Goal: Task Accomplishment & Management: Use online tool/utility

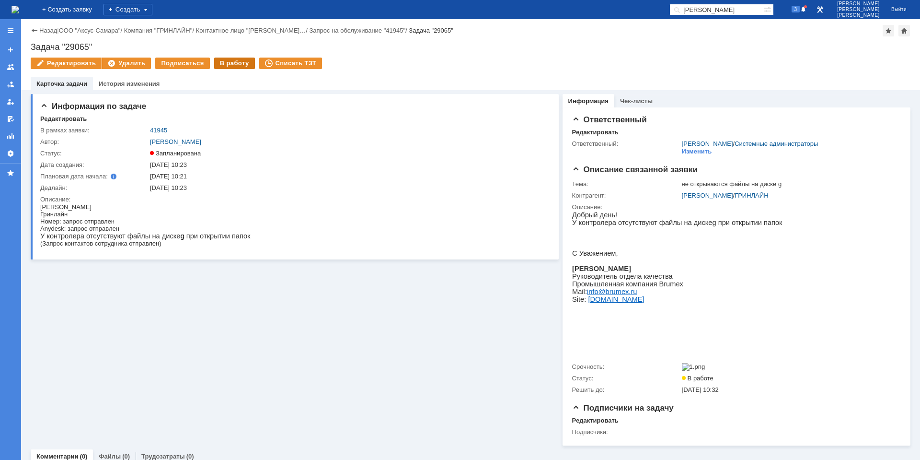
click at [224, 62] on div "В работу" at bounding box center [234, 64] width 41 height 12
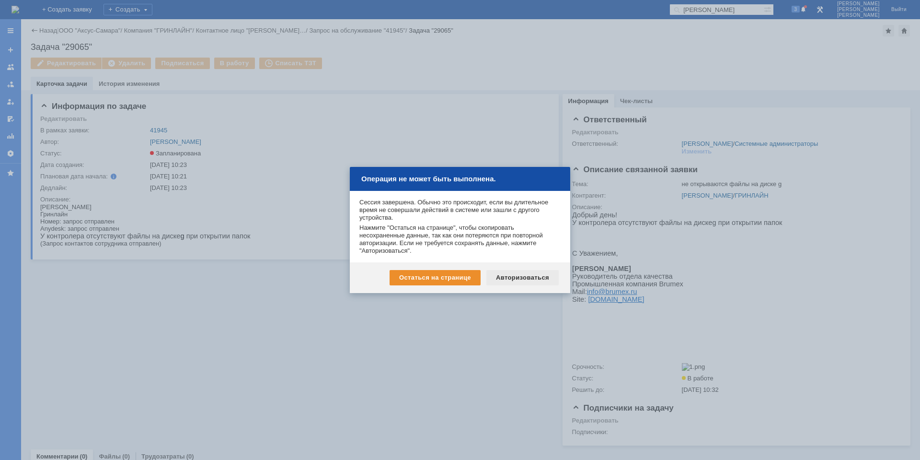
click at [517, 277] on div "Авторизоваться" at bounding box center [522, 277] width 72 height 15
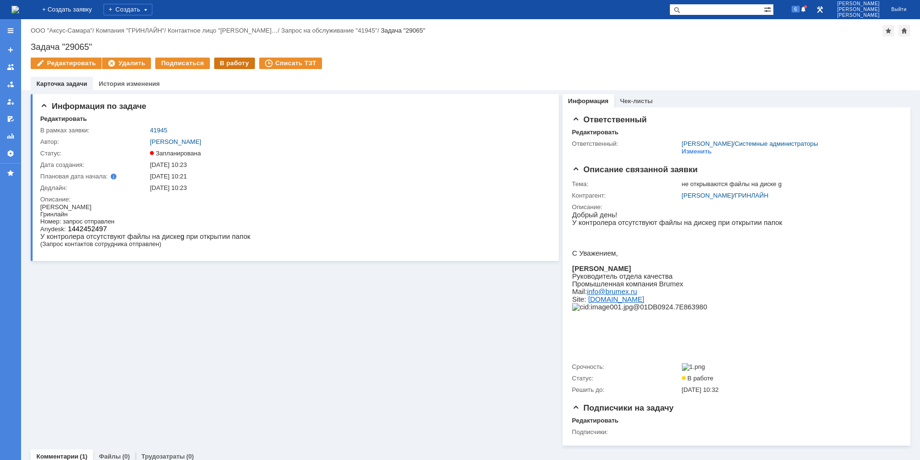
click at [219, 64] on div "В работу" at bounding box center [234, 64] width 41 height 12
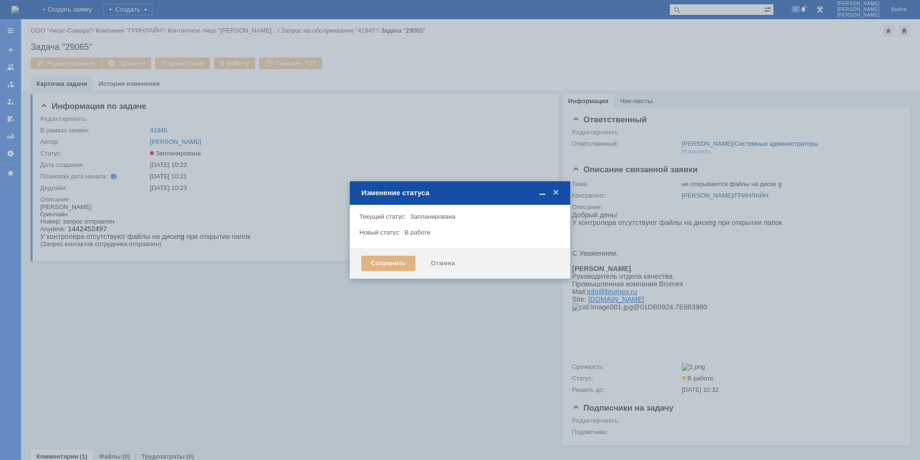
click at [382, 261] on div "Сохранить" at bounding box center [388, 262] width 54 height 15
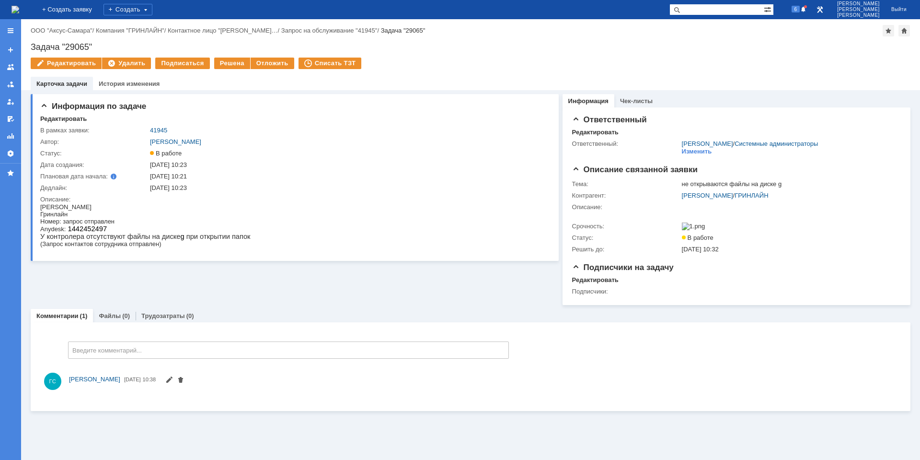
click at [19, 13] on img at bounding box center [16, 10] width 8 height 8
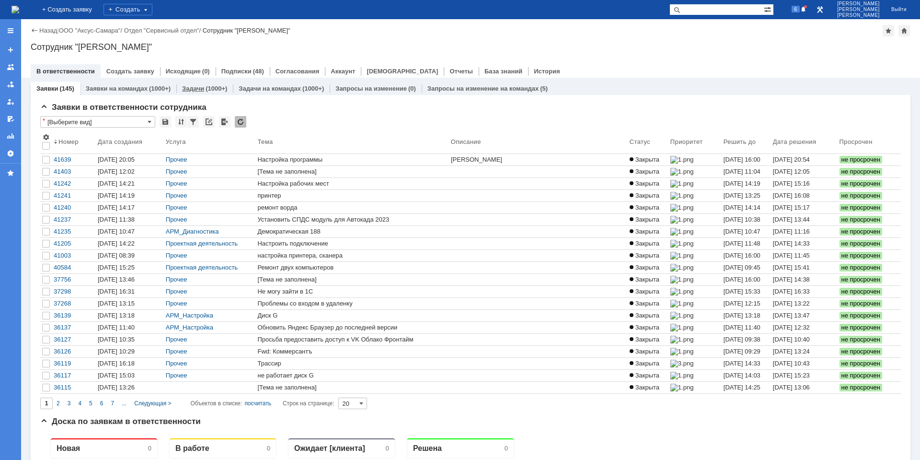
click at [198, 88] on link "Задачи" at bounding box center [193, 88] width 22 height 7
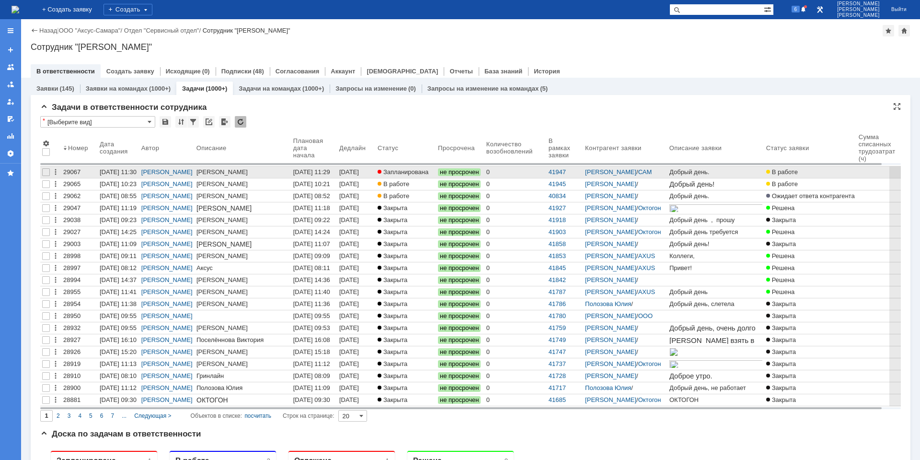
click at [241, 174] on div "Шелаков Николай" at bounding box center [242, 171] width 93 height 7
click at [214, 169] on div "Шелаков Николай" at bounding box center [242, 171] width 93 height 7
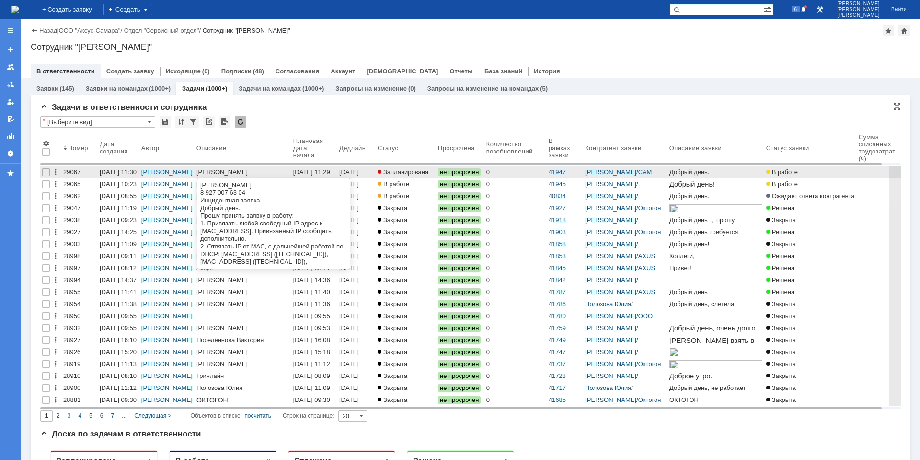
click at [213, 174] on div "Шелаков Николай" at bounding box center [242, 171] width 93 height 7
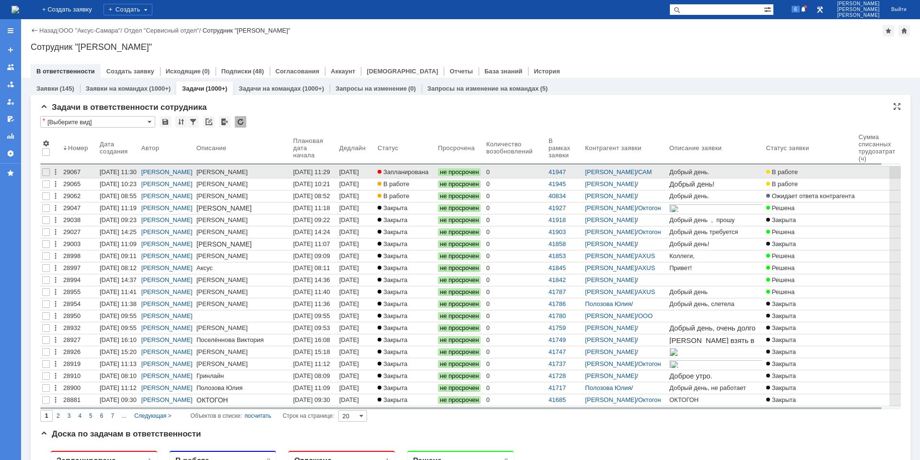
click at [315, 171] on div "23.09.2025 11:29" at bounding box center [311, 171] width 37 height 7
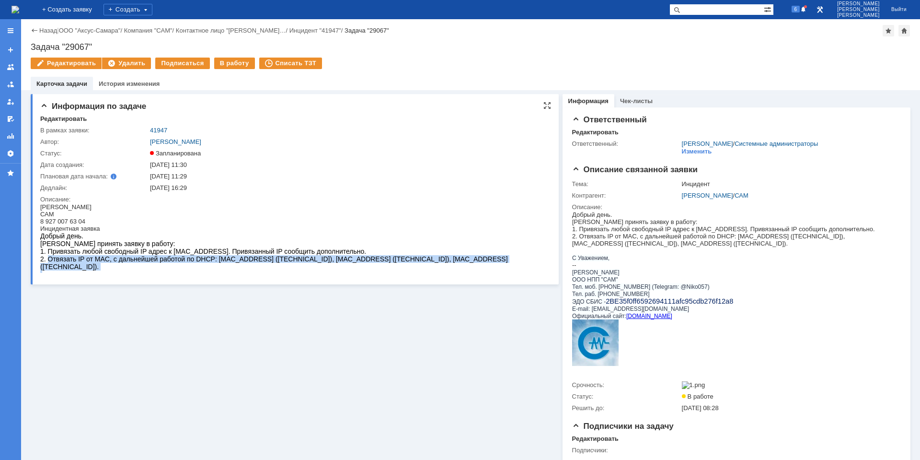
drag, startPoint x: 48, startPoint y: 263, endPoint x: 340, endPoint y: 270, distance: 292.0
click at [340, 270] on body "Шелаков Николай САМ 8 927 007 63 04 Инцидентная заявка Добрый день. Прошу приня…" at bounding box center [292, 240] width 505 height 75
click at [340, 270] on div at bounding box center [292, 274] width 505 height 8
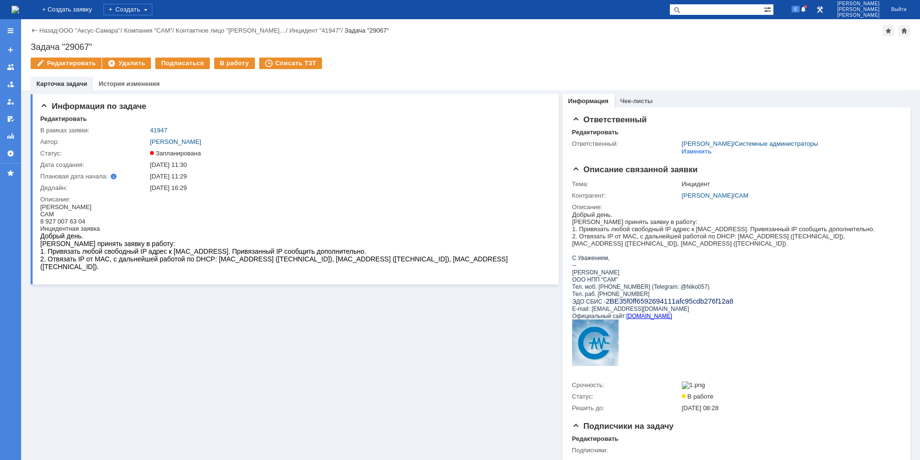
click at [46, 34] on div "Назад | ООО "Аксус-Самара" / Компания "САМ" / Контактное лицо "Николай Шелак… /…" at bounding box center [471, 31] width 880 height 12
click at [46, 32] on link "Назад" at bounding box center [48, 30] width 18 height 7
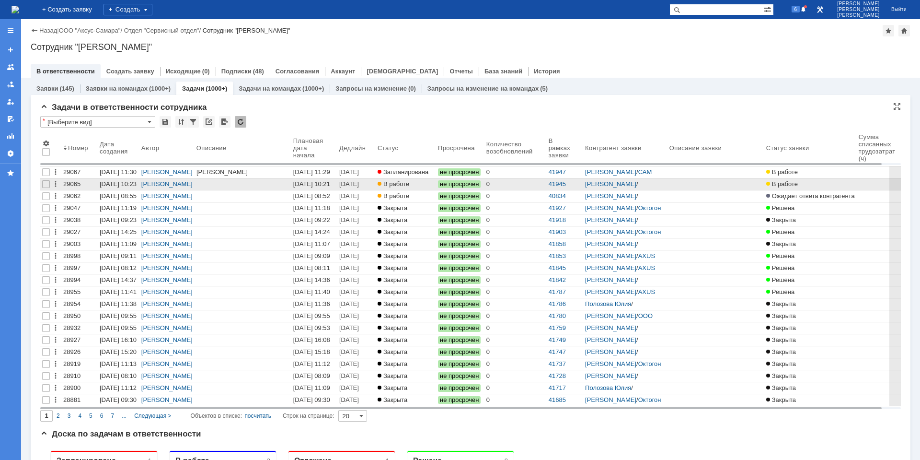
click at [398, 184] on span "В работе" at bounding box center [394, 183] width 32 height 7
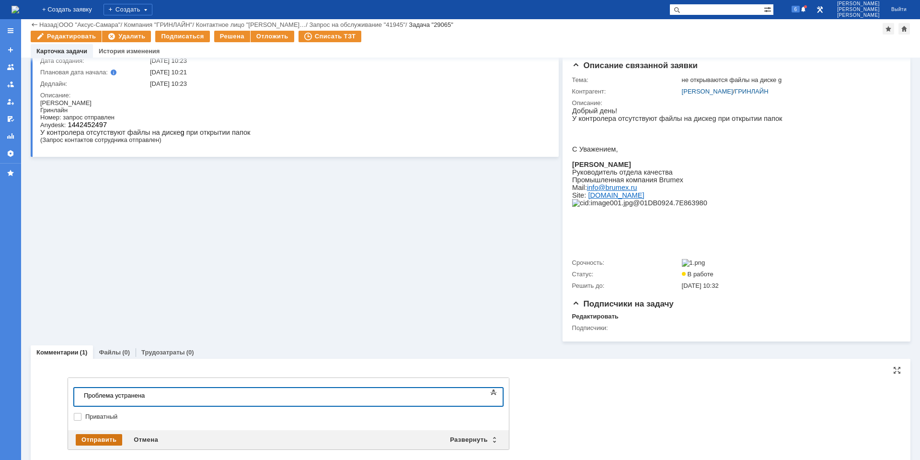
click at [93, 442] on div "Отправить" at bounding box center [99, 440] width 46 height 12
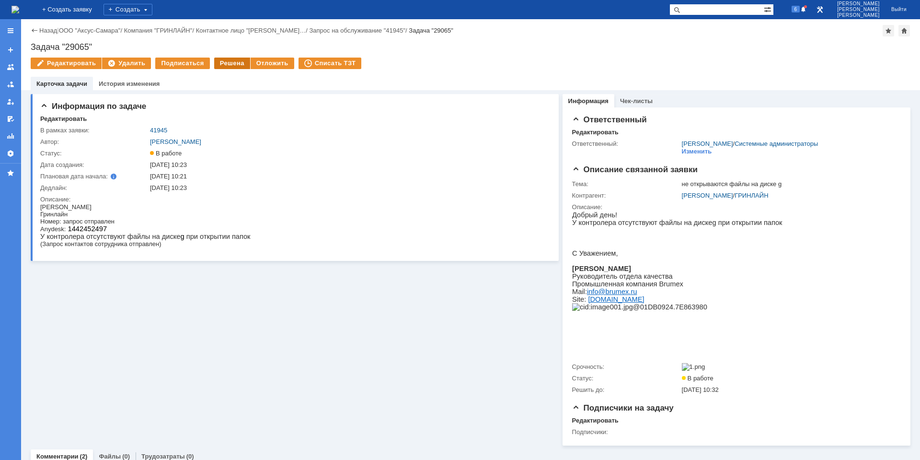
click at [236, 67] on div "Решена" at bounding box center [232, 64] width 36 height 12
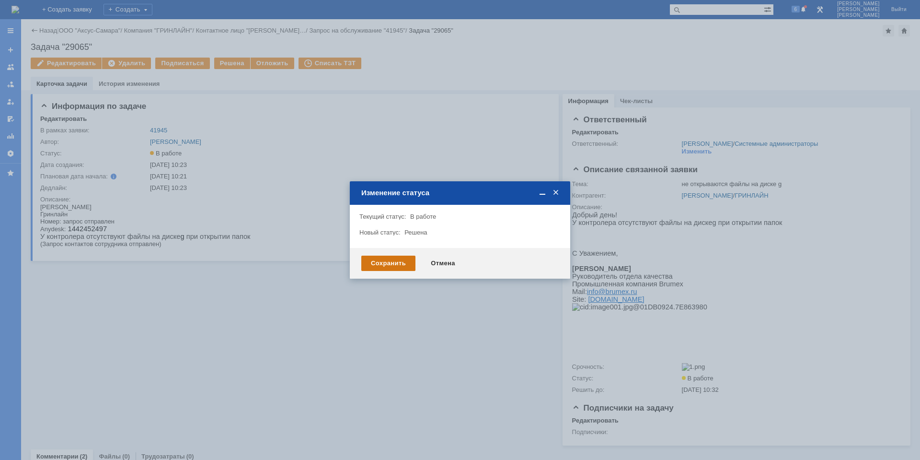
click at [400, 262] on div "Сохранить" at bounding box center [388, 262] width 54 height 15
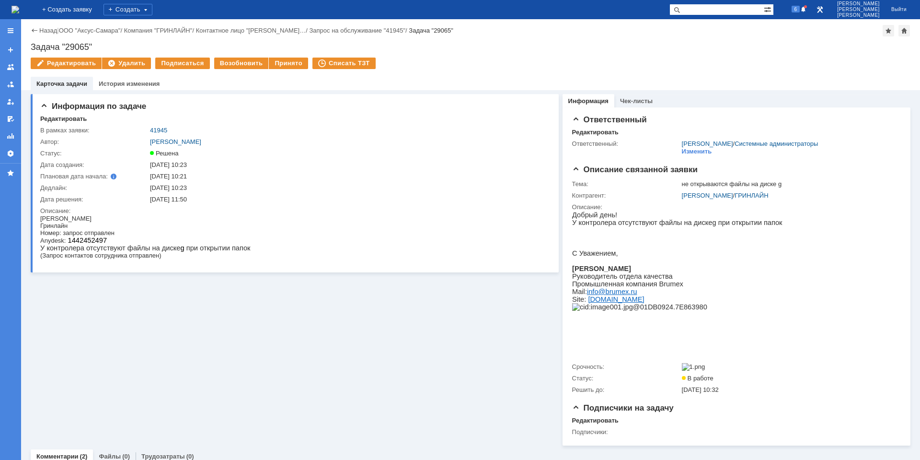
click at [19, 10] on img at bounding box center [16, 10] width 8 height 8
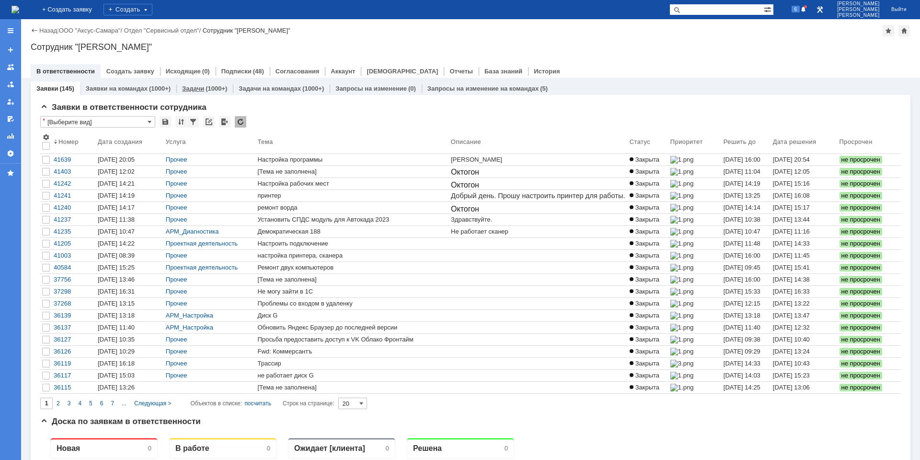
click at [208, 88] on div "(1000+)" at bounding box center [217, 88] width 22 height 7
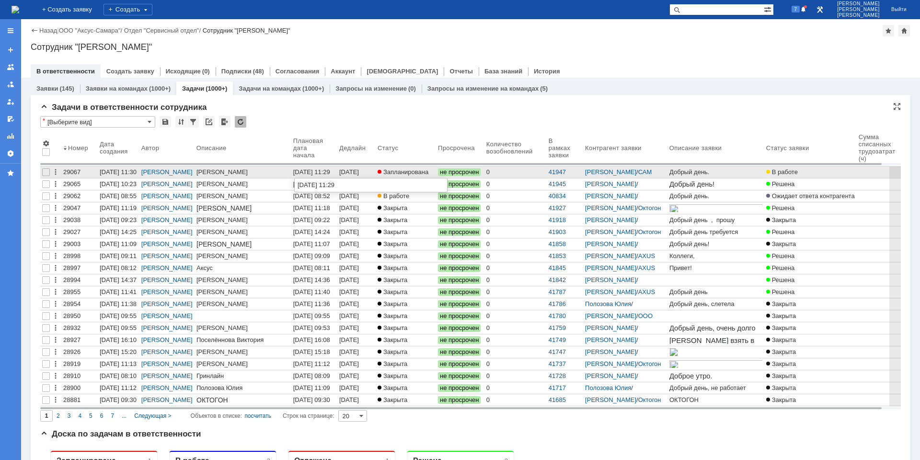
click at [309, 172] on div "23.09.2025 11:29" at bounding box center [311, 171] width 37 height 7
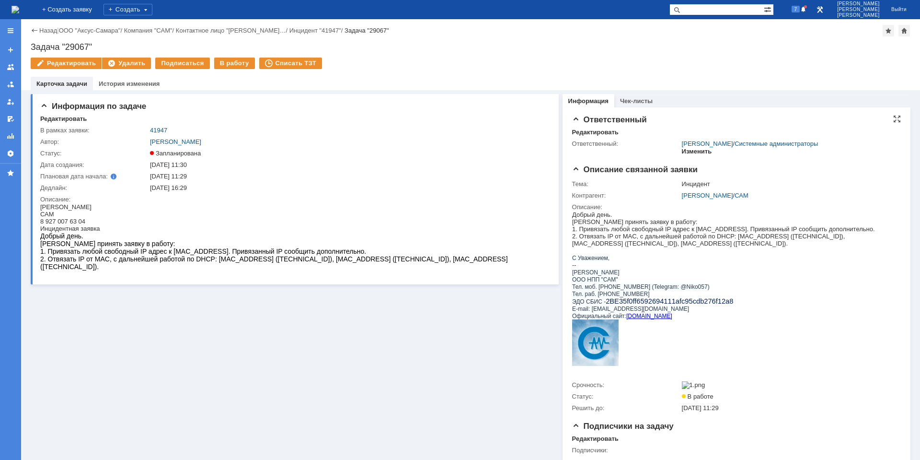
click at [694, 150] on div "Изменить" at bounding box center [697, 152] width 30 height 8
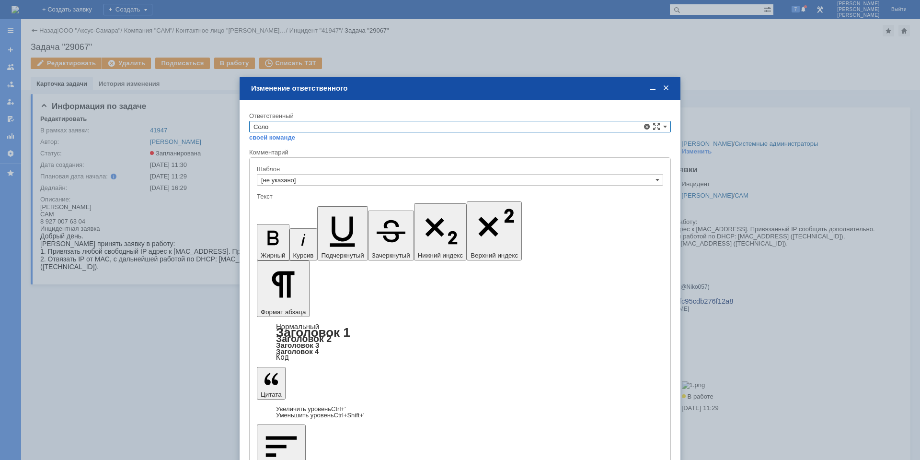
click at [295, 202] on span "Солохин Кирилл Викторович" at bounding box center [460, 205] width 413 height 8
type input "Солохин Кирилл Викторович"
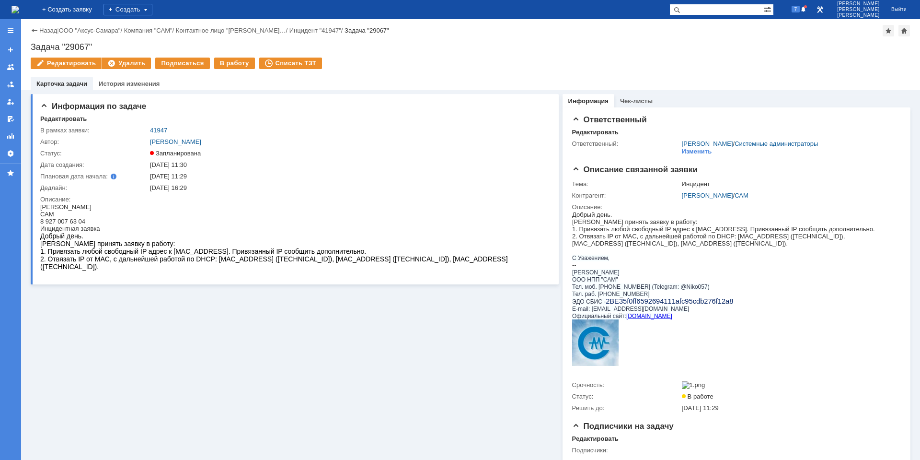
click at [19, 6] on img at bounding box center [16, 10] width 8 height 8
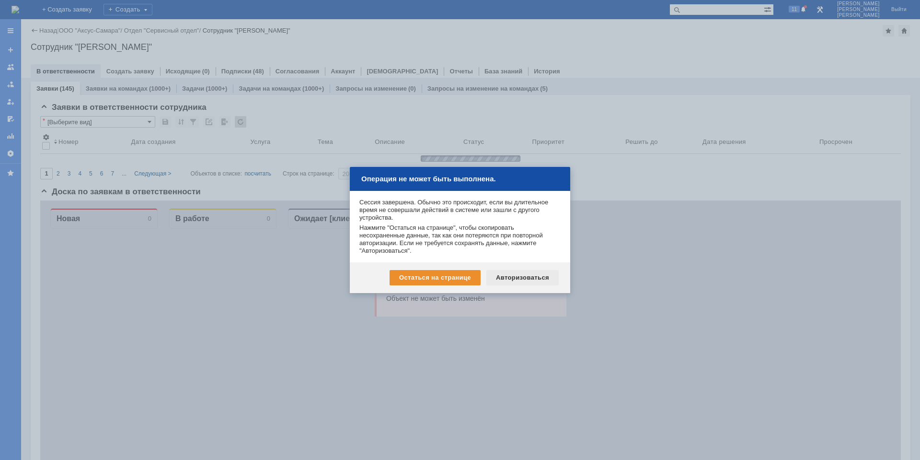
click at [532, 273] on div "Авторизоваться" at bounding box center [522, 277] width 72 height 15
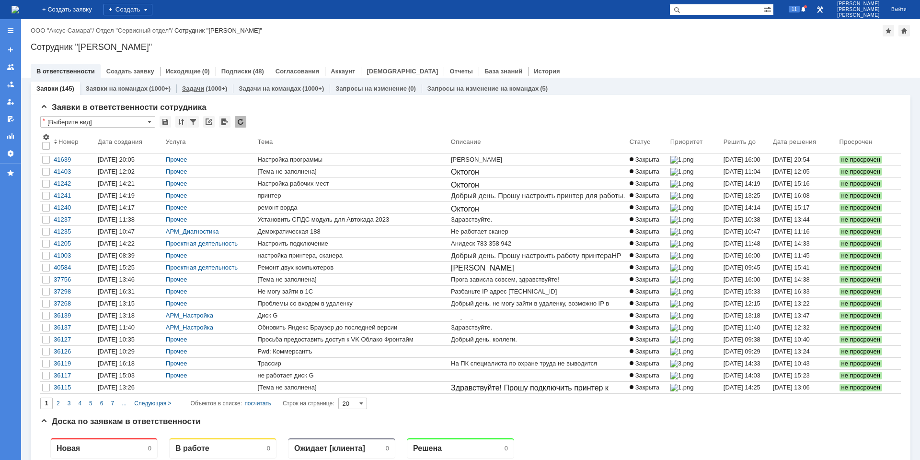
click at [195, 90] on link "Задачи" at bounding box center [193, 88] width 22 height 7
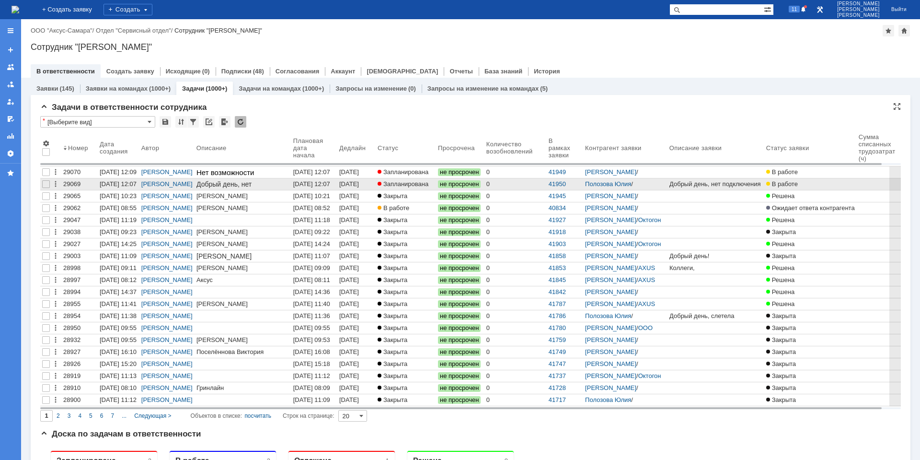
click at [319, 185] on div "[DATE] 12:07" at bounding box center [311, 183] width 37 height 7
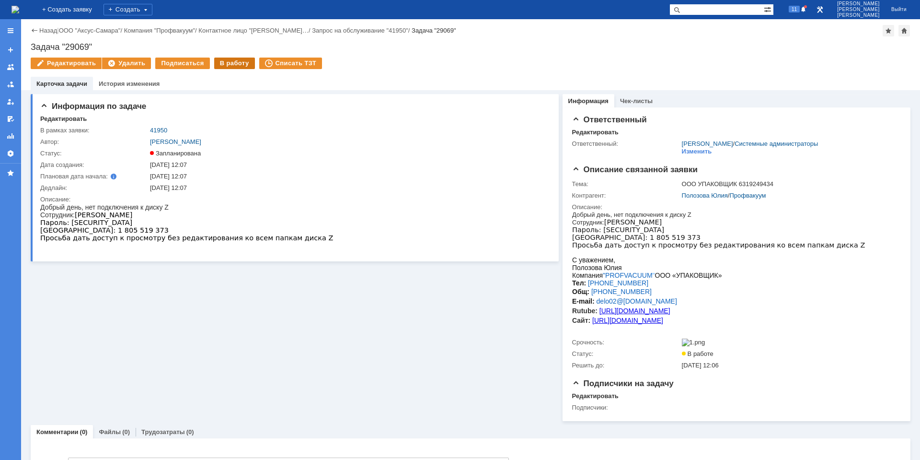
click at [229, 67] on div "В работу" at bounding box center [234, 64] width 41 height 12
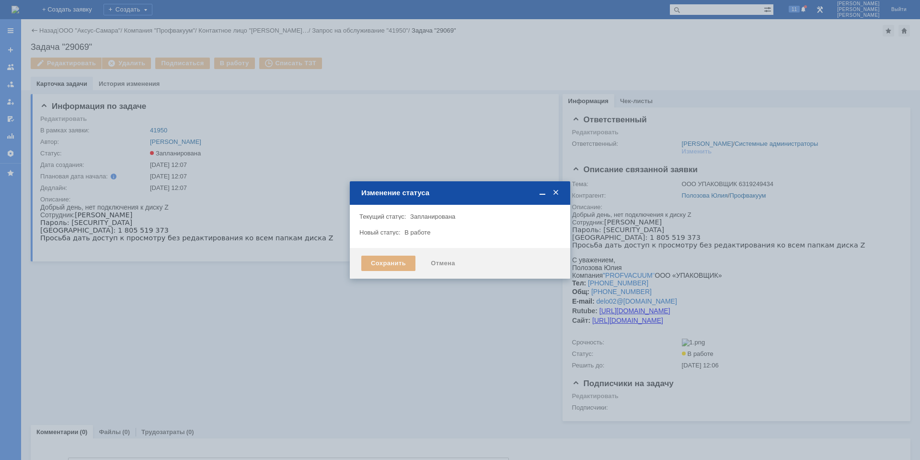
click at [398, 268] on div "Сохранить" at bounding box center [388, 262] width 54 height 15
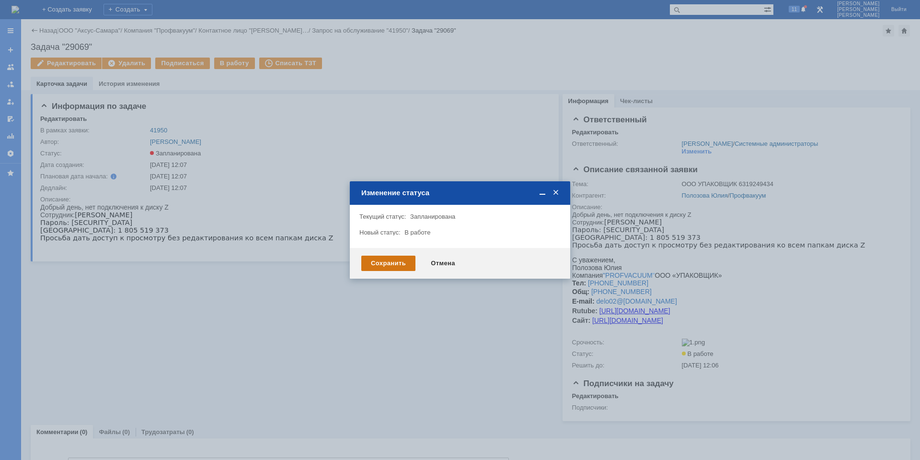
click at [390, 266] on div "Сохранить" at bounding box center [388, 262] width 54 height 15
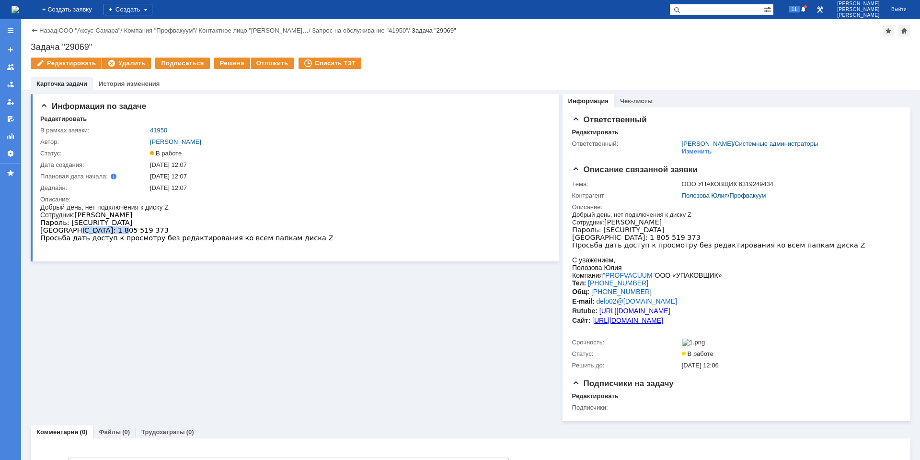
drag, startPoint x: 71, startPoint y: 236, endPoint x: 122, endPoint y: 237, distance: 50.8
click at [122, 237] on div "Добрый день, нет подключения к диску Z Сотрудник: [PERSON_NAME]: [SECURITY_DATA…" at bounding box center [186, 222] width 293 height 38
copy span "1 805 519 373"
click at [198, 239] on div "Добрый день, нет подключения к диску Z Сотрудник: [PERSON_NAME]: [SECURITY_DATA…" at bounding box center [186, 222] width 293 height 38
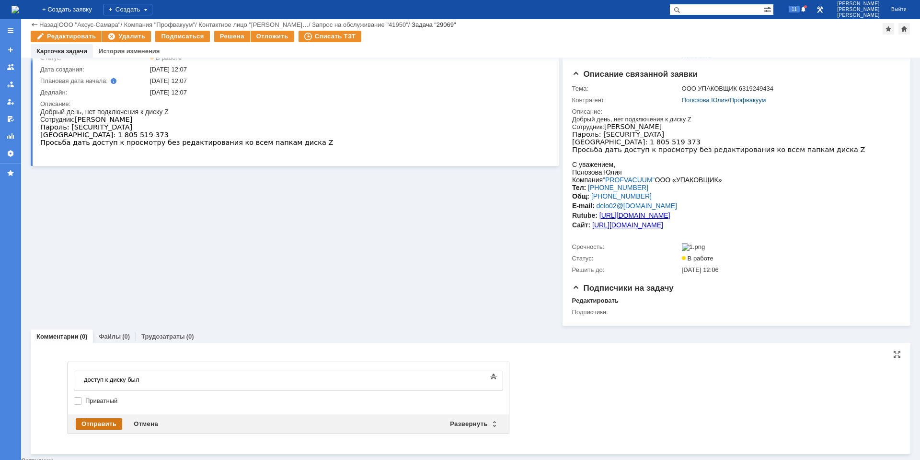
click at [102, 425] on div "Отправить" at bounding box center [99, 424] width 46 height 12
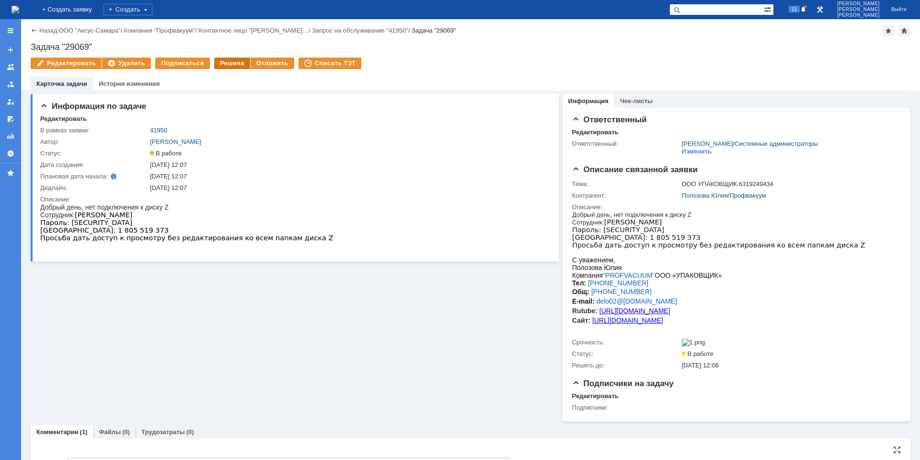
click at [227, 64] on div "Решена" at bounding box center [232, 64] width 36 height 12
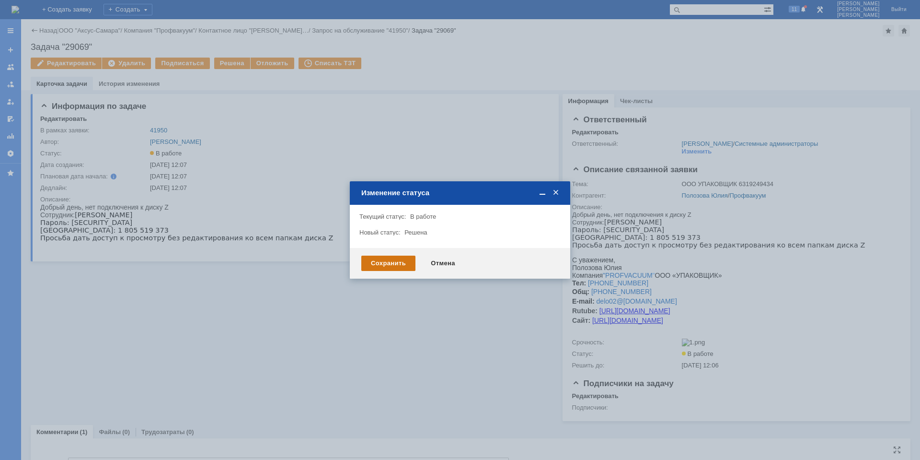
click at [402, 265] on div "Сохранить" at bounding box center [388, 262] width 54 height 15
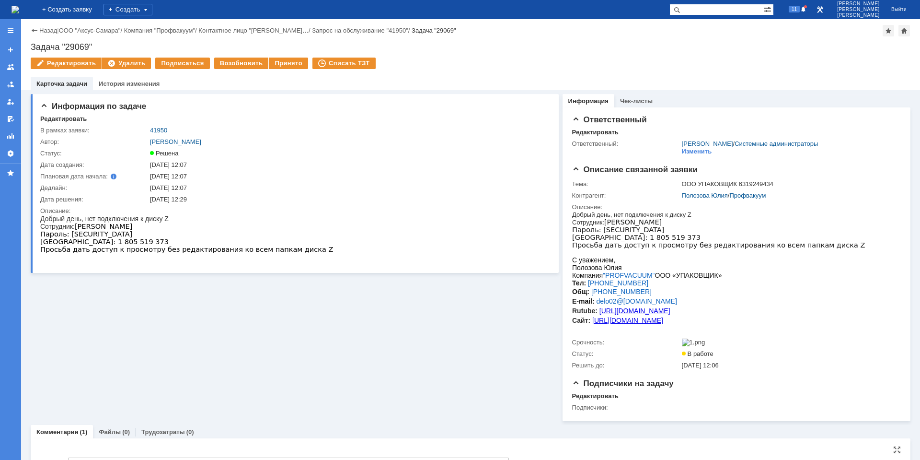
click at [19, 6] on img at bounding box center [16, 10] width 8 height 8
